Goal: Find specific page/section: Find specific page/section

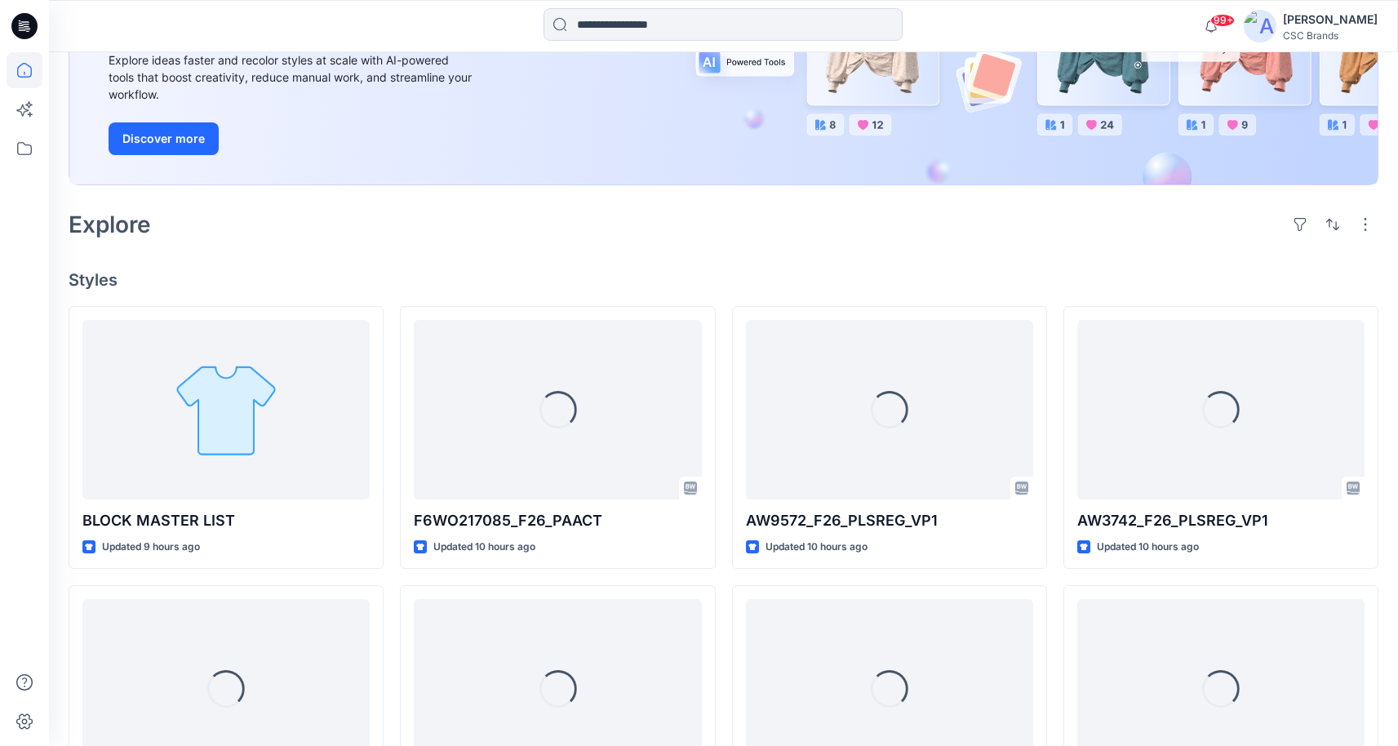
scroll to position [263, 0]
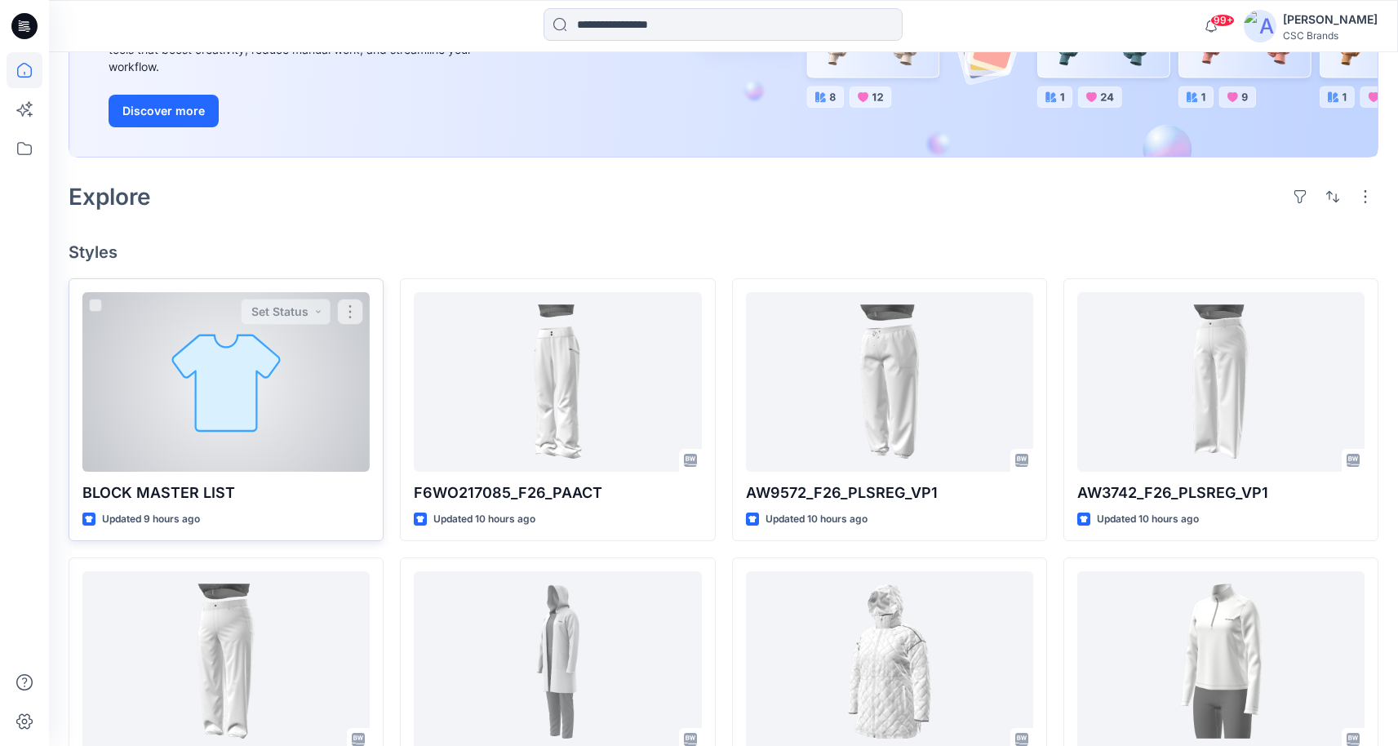
click at [288, 374] on div at bounding box center [225, 382] width 287 height 180
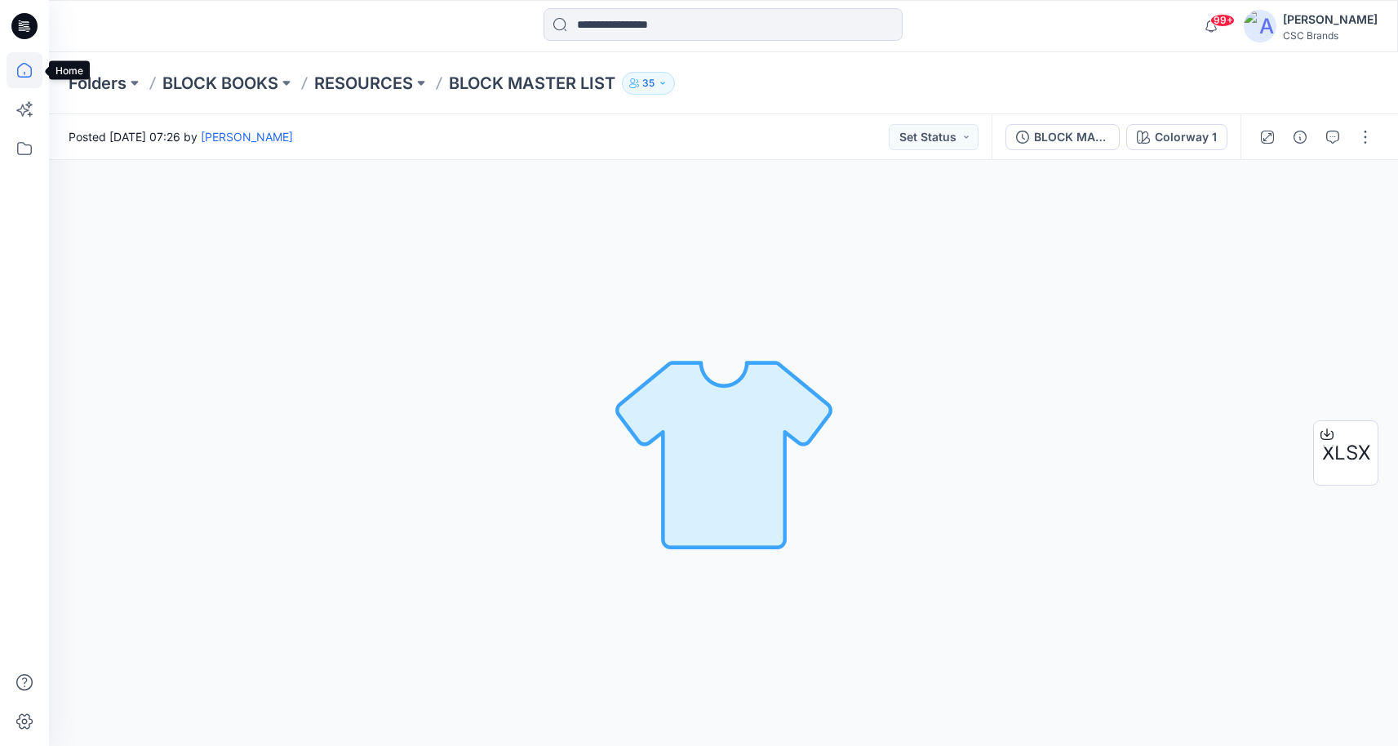
click at [24, 70] on icon at bounding box center [25, 70] width 36 height 36
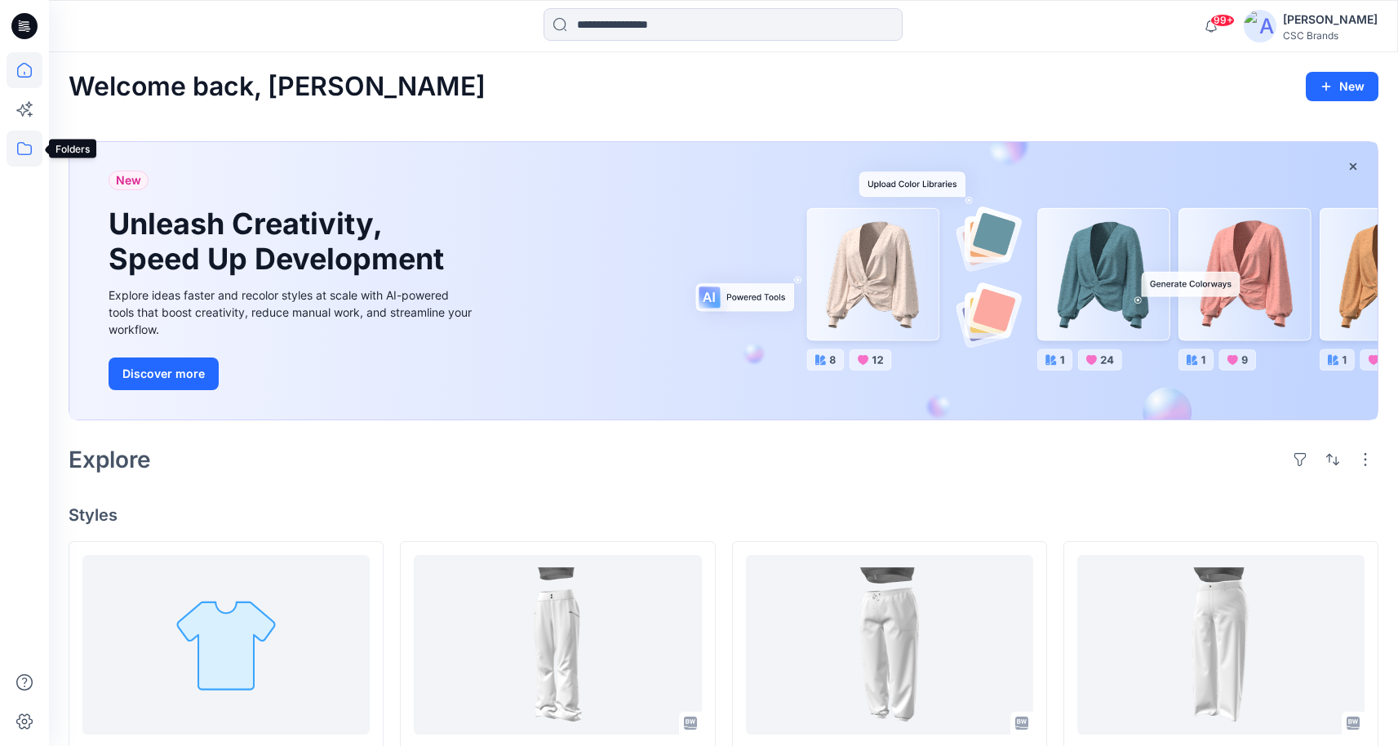
click at [25, 153] on icon at bounding box center [25, 149] width 36 height 36
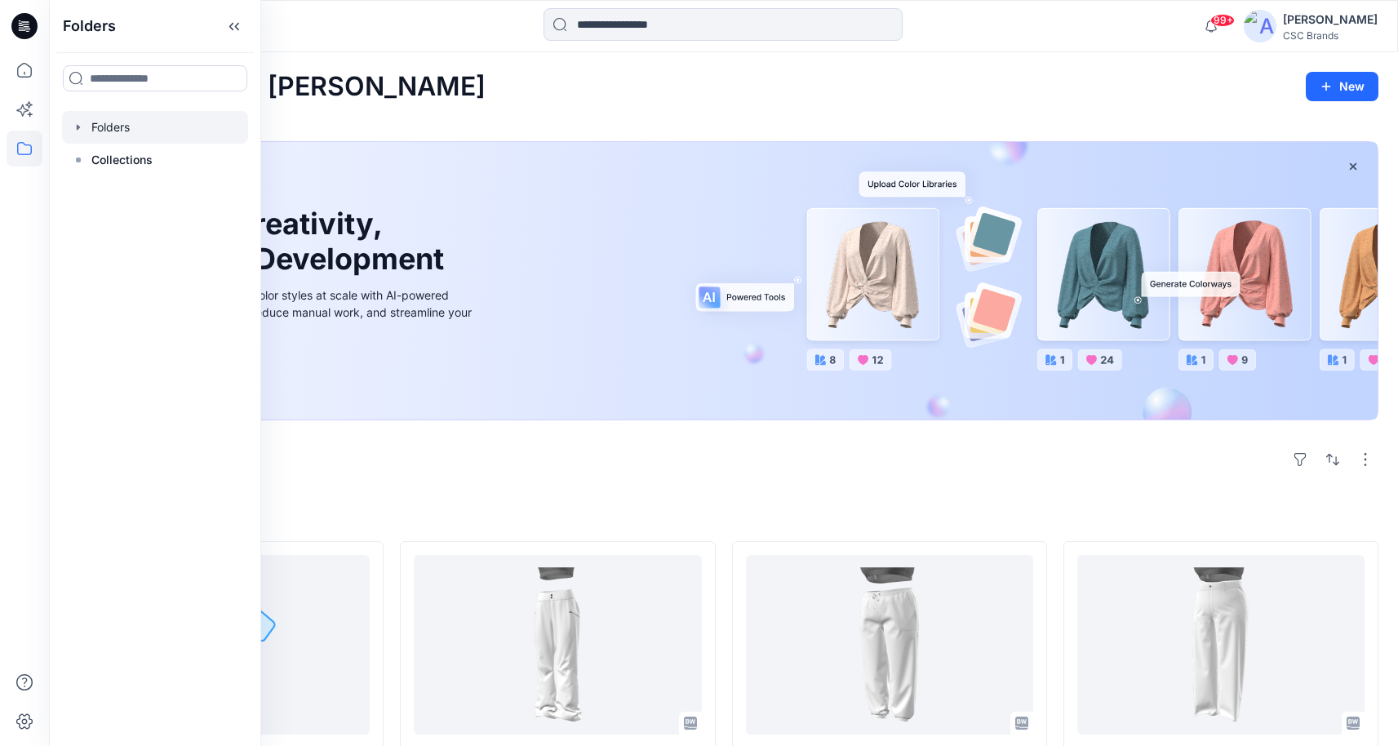
click at [116, 118] on div at bounding box center [155, 127] width 186 height 33
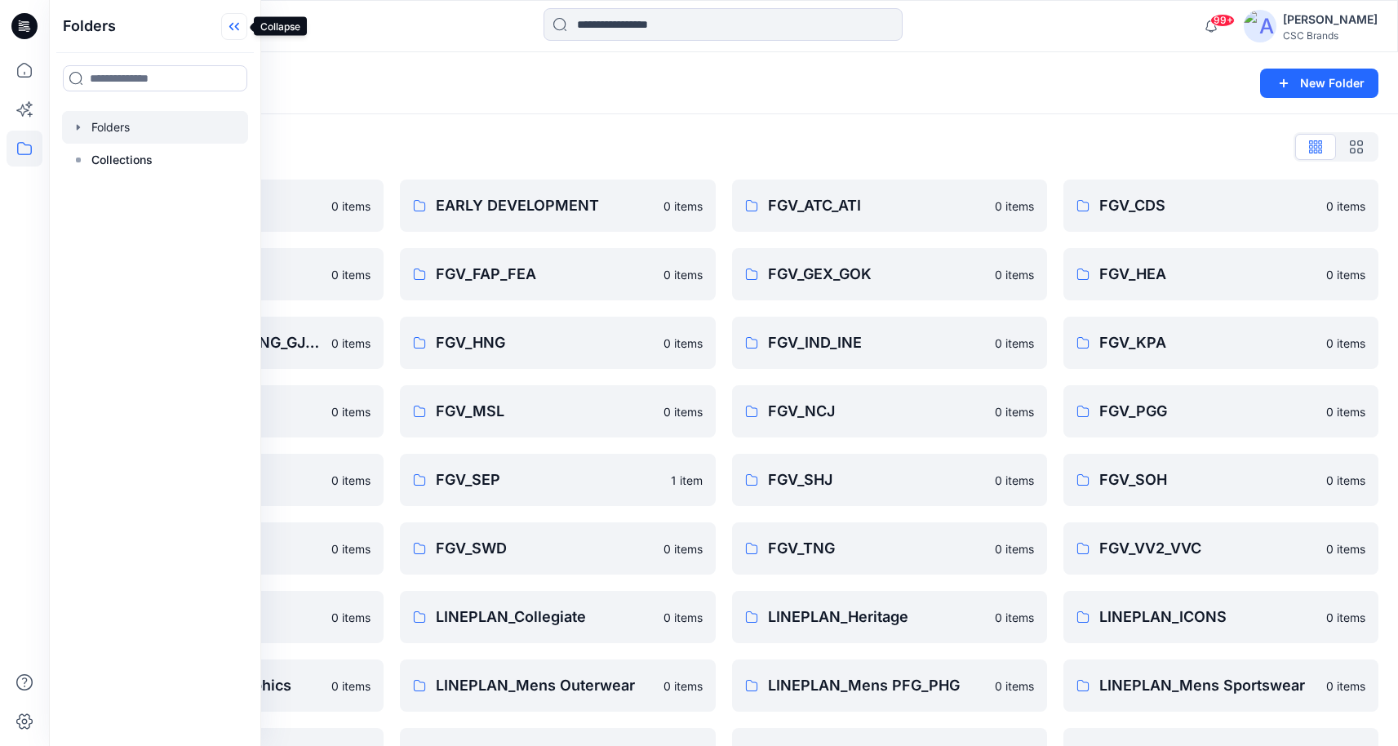
click at [239, 27] on icon at bounding box center [234, 26] width 26 height 27
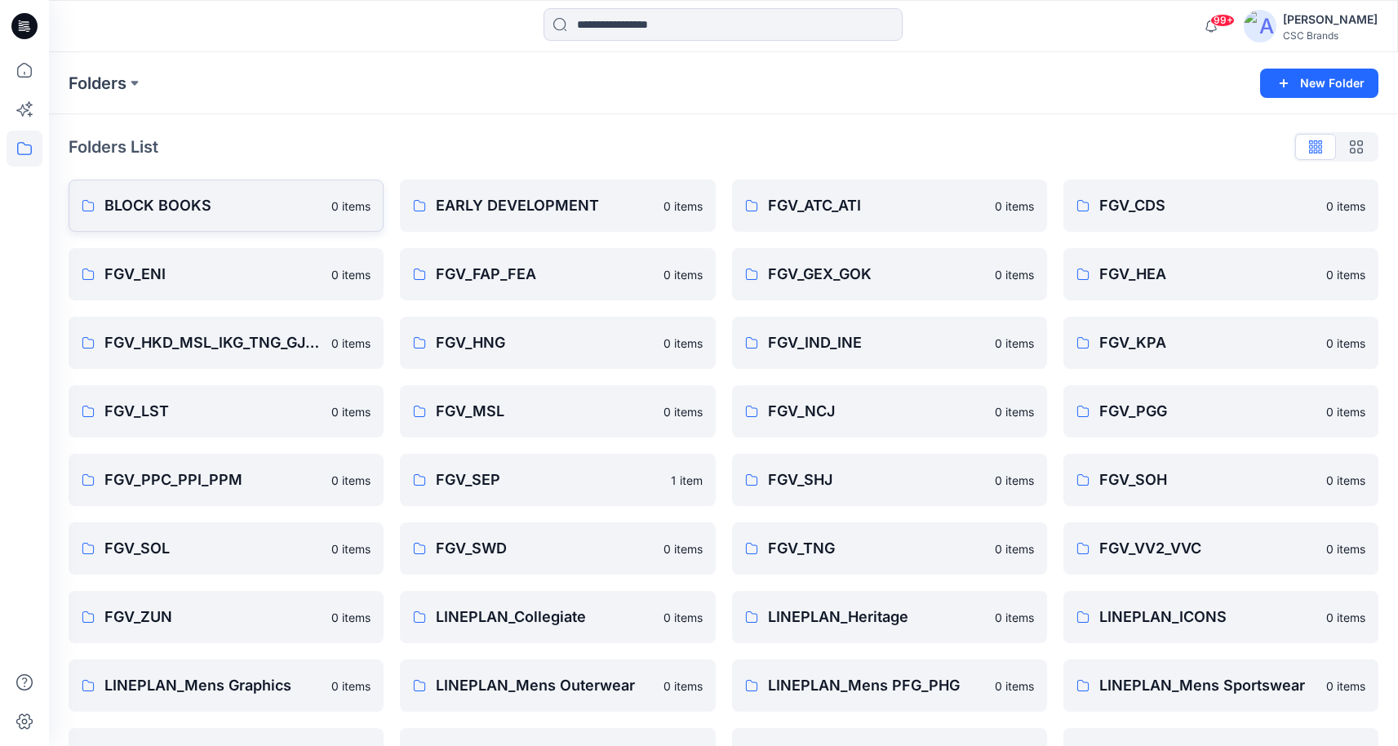
click at [189, 198] on p "BLOCK BOOKS" at bounding box center [212, 205] width 217 height 23
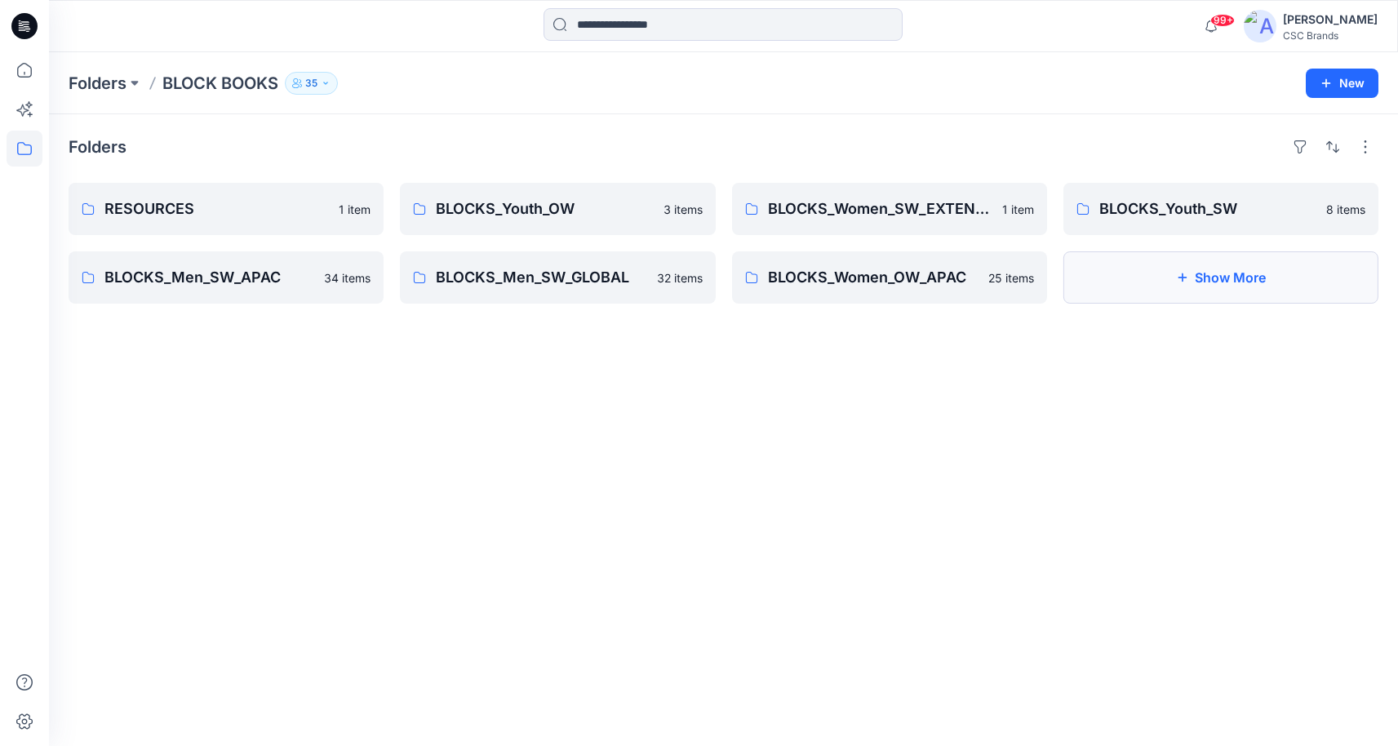
click at [1212, 280] on button "Show More" at bounding box center [1221, 277] width 315 height 52
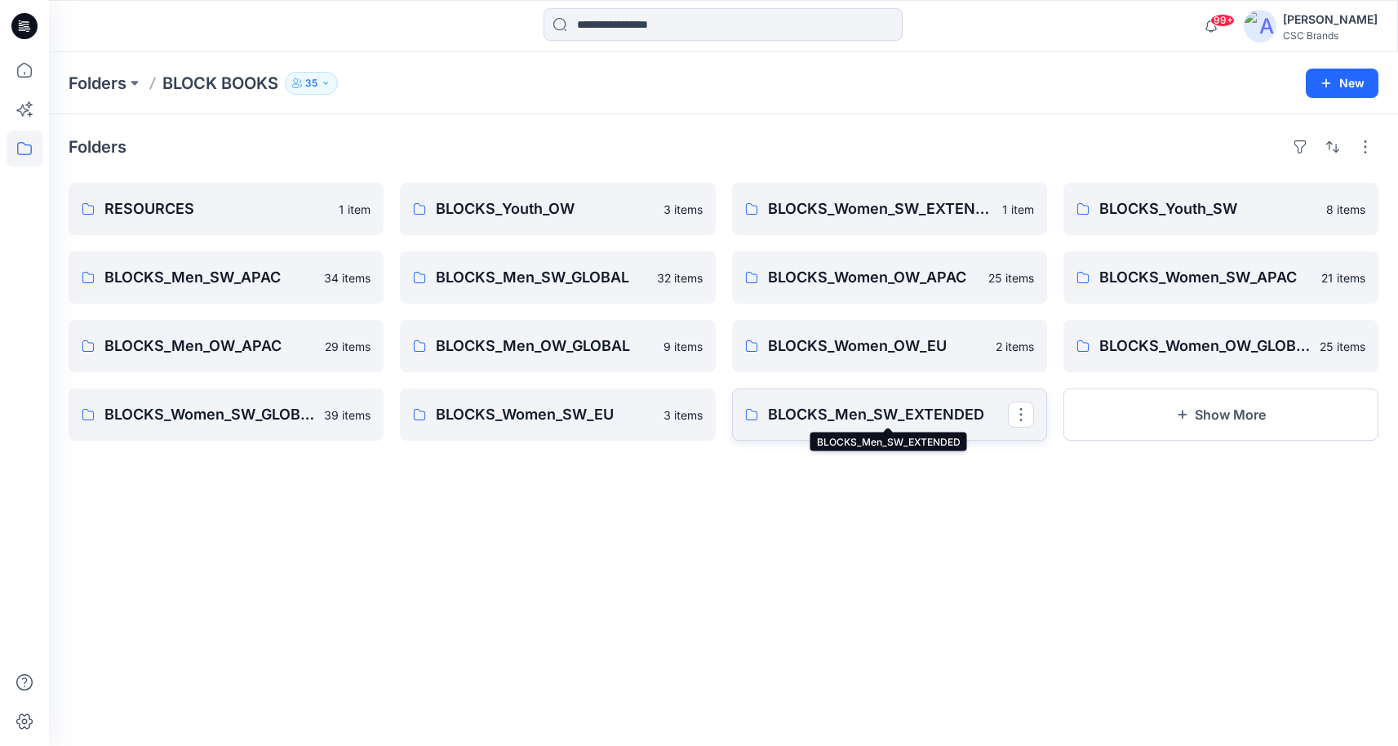
click at [892, 421] on p "BLOCKS_Men_SW_EXTENDED" at bounding box center [888, 414] width 240 height 23
